Goal: Navigation & Orientation: Find specific page/section

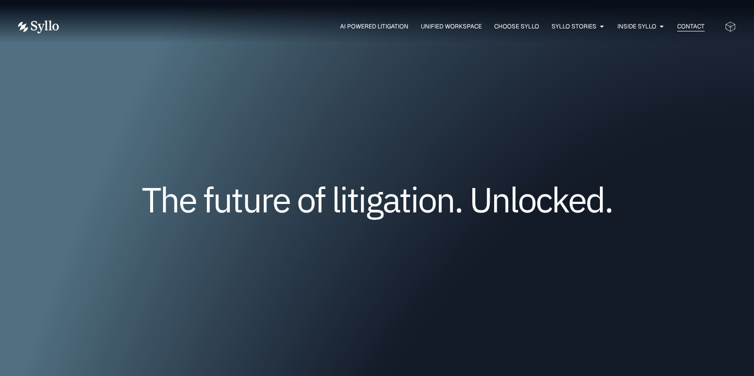
click at [685, 28] on span "Contact" at bounding box center [690, 26] width 27 height 9
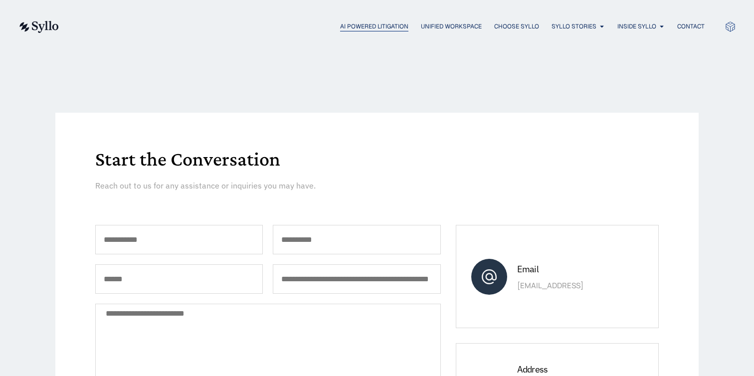
click at [368, 26] on span "AI Powered Litigation" at bounding box center [374, 26] width 68 height 9
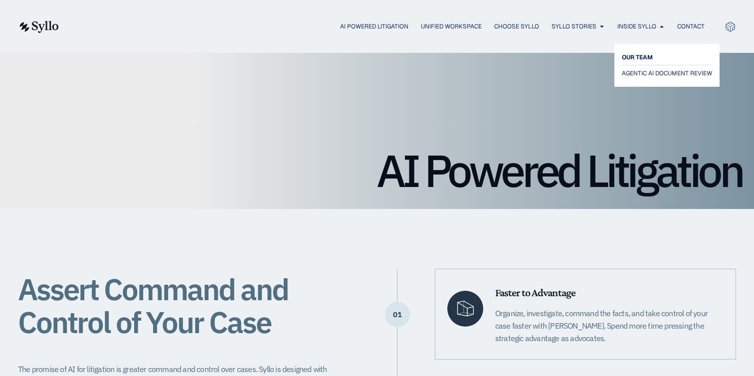
click at [631, 60] on span "OUR TEAM" at bounding box center [637, 57] width 31 height 12
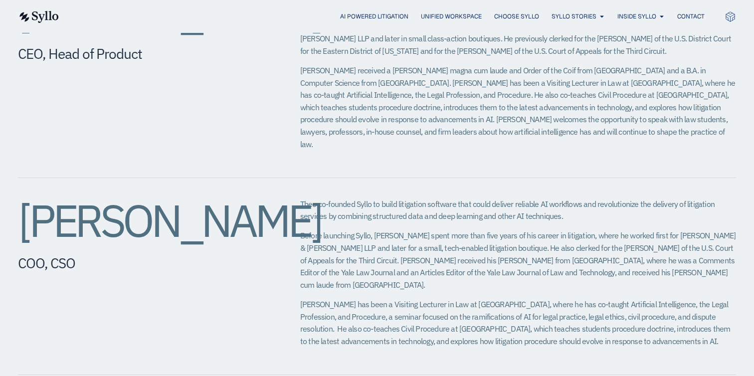
scroll to position [439, 0]
